Goal: Task Accomplishment & Management: Manage account settings

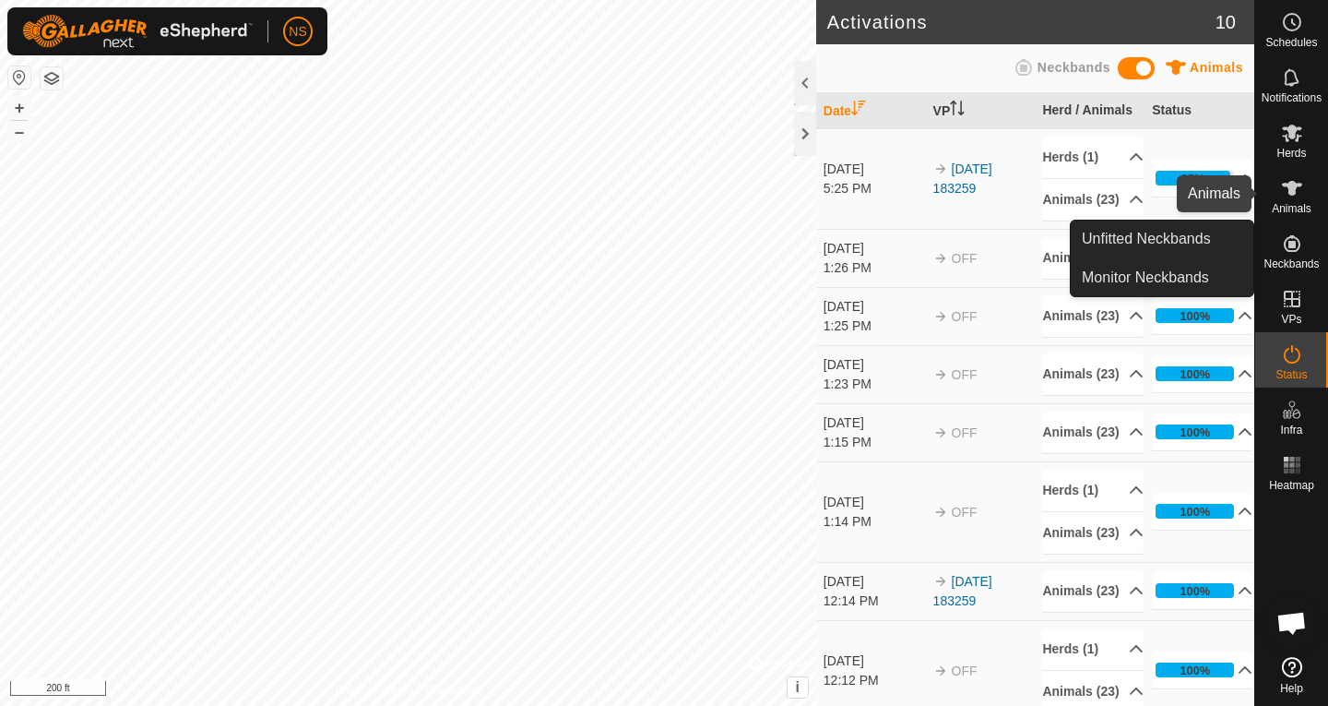
click at [1294, 187] on icon at bounding box center [1292, 188] width 20 height 15
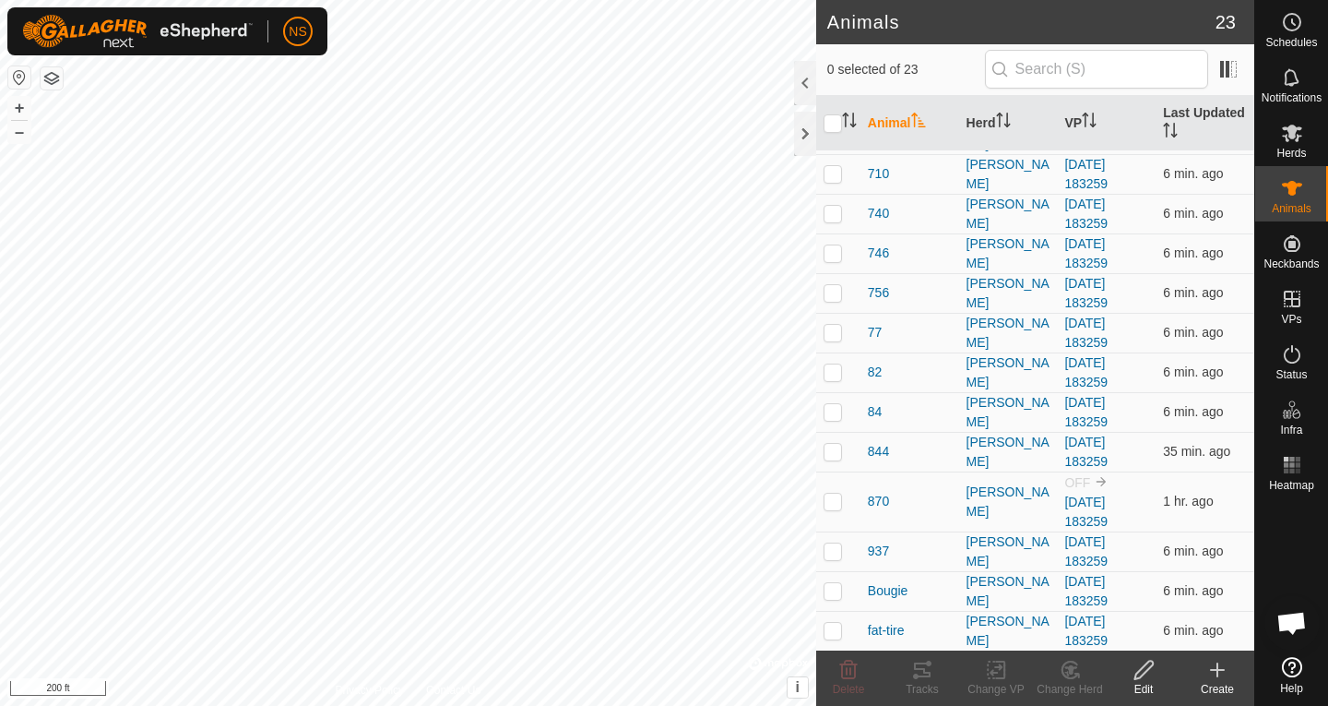
scroll to position [433, 0]
click at [826, 498] on p-checkbox at bounding box center [833, 499] width 18 height 15
click at [836, 500] on p-checkbox at bounding box center [833, 499] width 18 height 15
checkbox input "false"
